Goal: Communication & Community: Participate in discussion

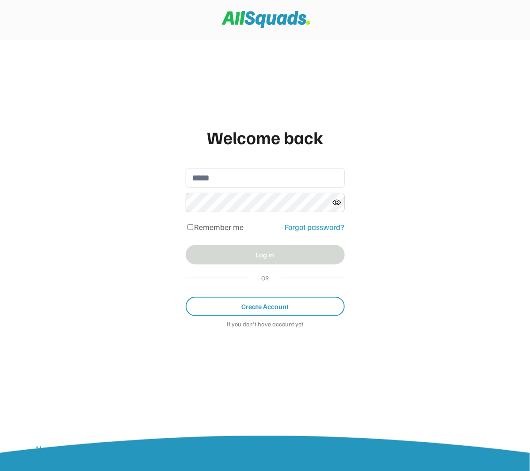
click at [243, 180] on input "email" at bounding box center [265, 177] width 159 height 19
click at [247, 181] on input "email" at bounding box center [265, 177] width 159 height 19
click at [222, 176] on input "email" at bounding box center [265, 177] width 159 height 19
click at [333, 202] on icon at bounding box center [336, 202] width 9 height 9
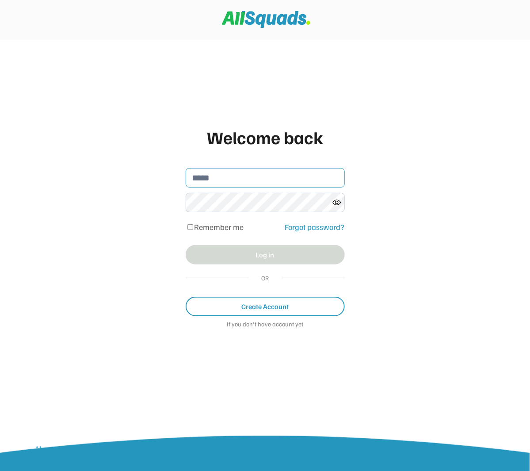
click at [225, 179] on input "email" at bounding box center [265, 177] width 159 height 19
click at [222, 174] on input "email" at bounding box center [265, 177] width 159 height 19
type input "**********"
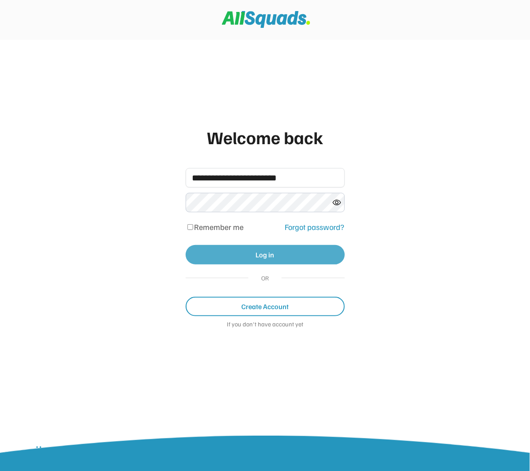
click at [259, 256] on button "Log in" at bounding box center [265, 254] width 159 height 19
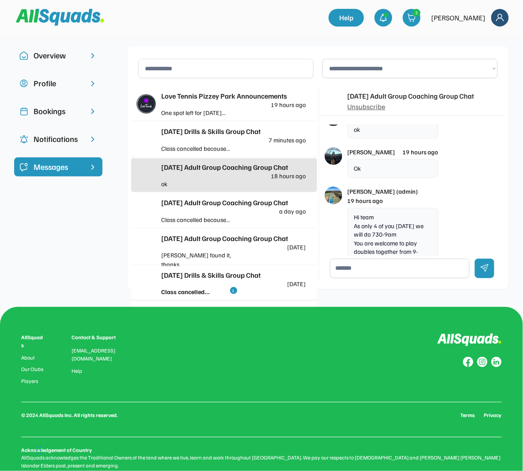
drag, startPoint x: 205, startPoint y: 147, endPoint x: 202, endPoint y: 143, distance: 4.8
click at [203, 145] on div "Class cancelled because..." at bounding box center [197, 148] width 72 height 9
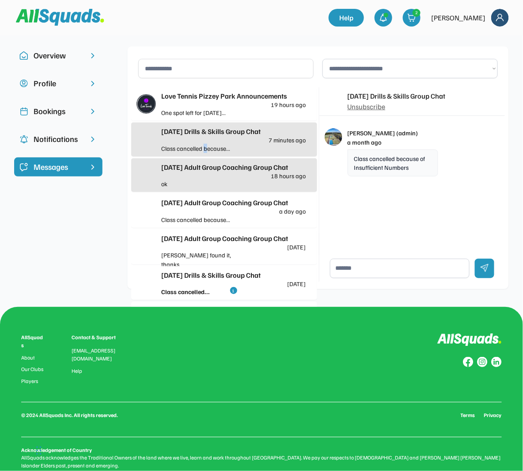
scroll to position [13, 0]
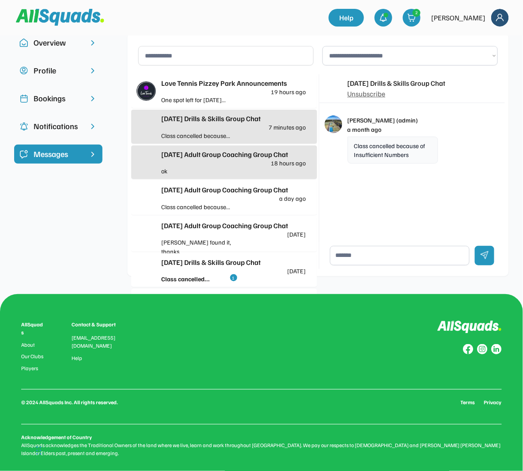
click at [248, 209] on div at bounding box center [270, 206] width 72 height 9
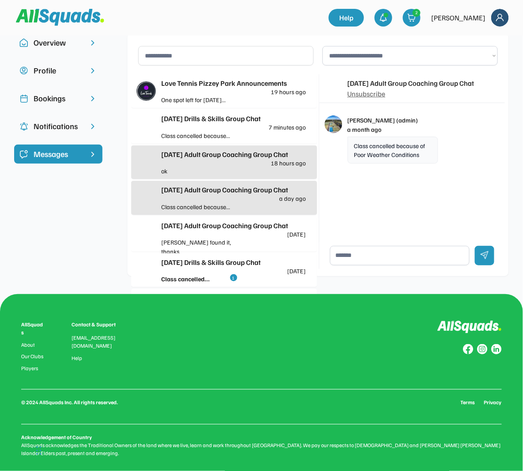
drag, startPoint x: 195, startPoint y: 198, endPoint x: 193, endPoint y: 193, distance: 5.3
click at [193, 194] on div "Friday Adult Group Coaching Group Chat a day ago" at bounding box center [233, 192] width 145 height 17
click at [178, 237] on div "Linda found it, thanks" at bounding box center [197, 246] width 72 height 19
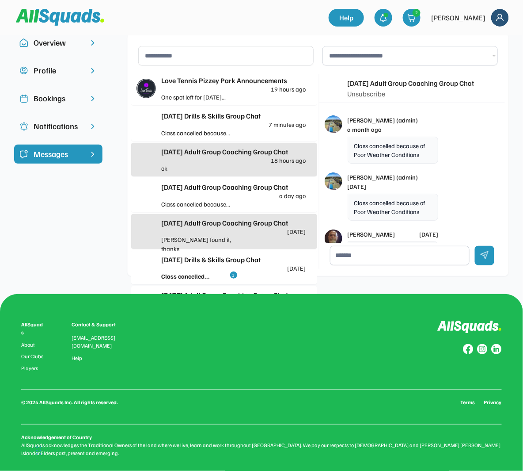
scroll to position [4, 0]
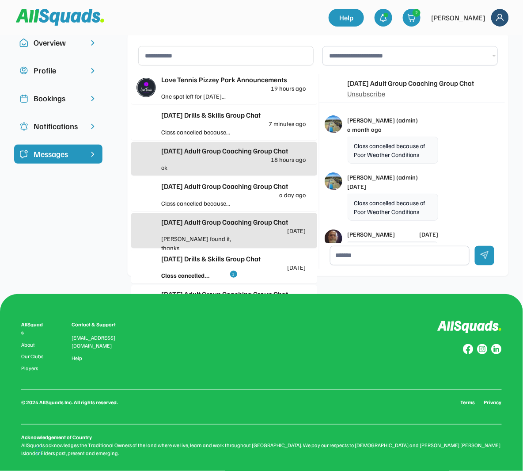
click at [197, 263] on div "Wednesday Drills & Skills Group Chat 5 days ago" at bounding box center [233, 261] width 145 height 17
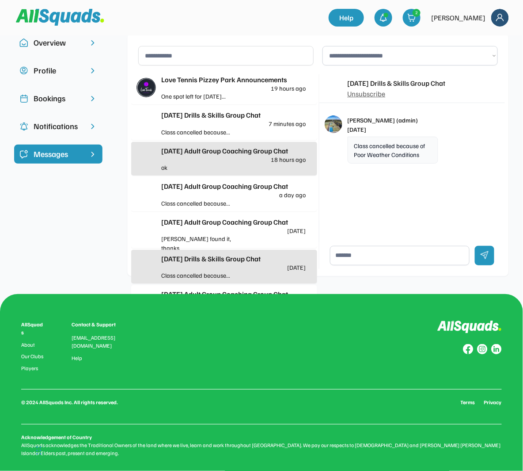
drag, startPoint x: 399, startPoint y: 248, endPoint x: 394, endPoint y: 247, distance: 5.0
click at [398, 247] on textarea at bounding box center [400, 255] width 140 height 19
click at [386, 192] on div "Wednesday Drills & Skills Group Chat Unsubscribe Paul (admin) 5 days ago Class …" at bounding box center [413, 147] width 186 height 146
click at [225, 289] on div "Tuesday Adult Group Coaching Group Chat" at bounding box center [233, 294] width 145 height 11
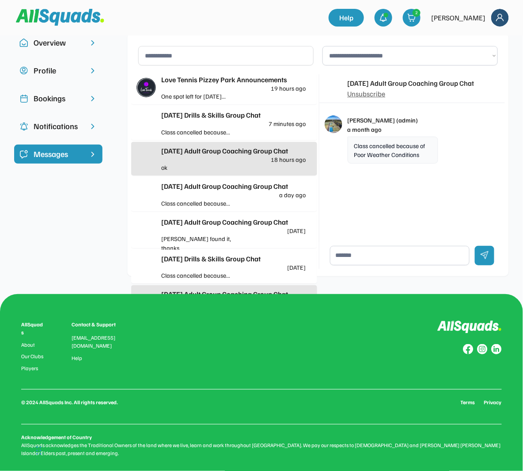
click at [233, 115] on div "Tuesday Drills & Skills Group Chat" at bounding box center [233, 115] width 145 height 11
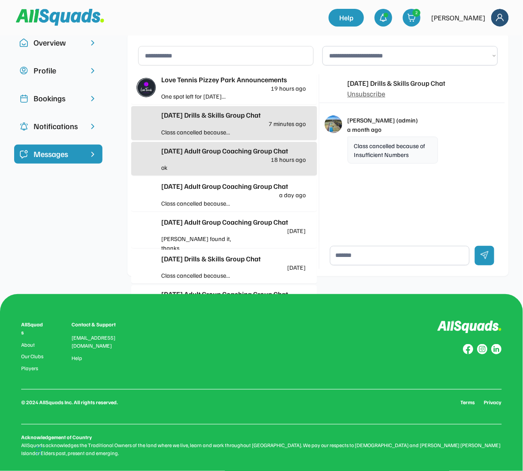
click at [238, 95] on div at bounding box center [270, 95] width 72 height 9
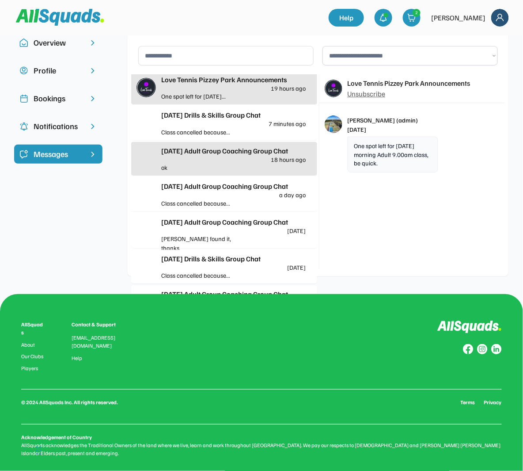
drag, startPoint x: 217, startPoint y: 197, endPoint x: 216, endPoint y: 193, distance: 4.8
click at [216, 194] on div "Friday Adult Group Coaching Group Chat a day ago" at bounding box center [233, 189] width 145 height 17
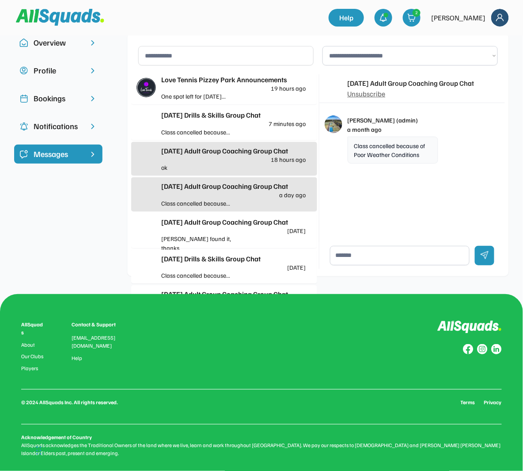
click at [68, 124] on div "Notifications" at bounding box center [59, 126] width 50 height 12
